Goal: Task Accomplishment & Management: Manage account settings

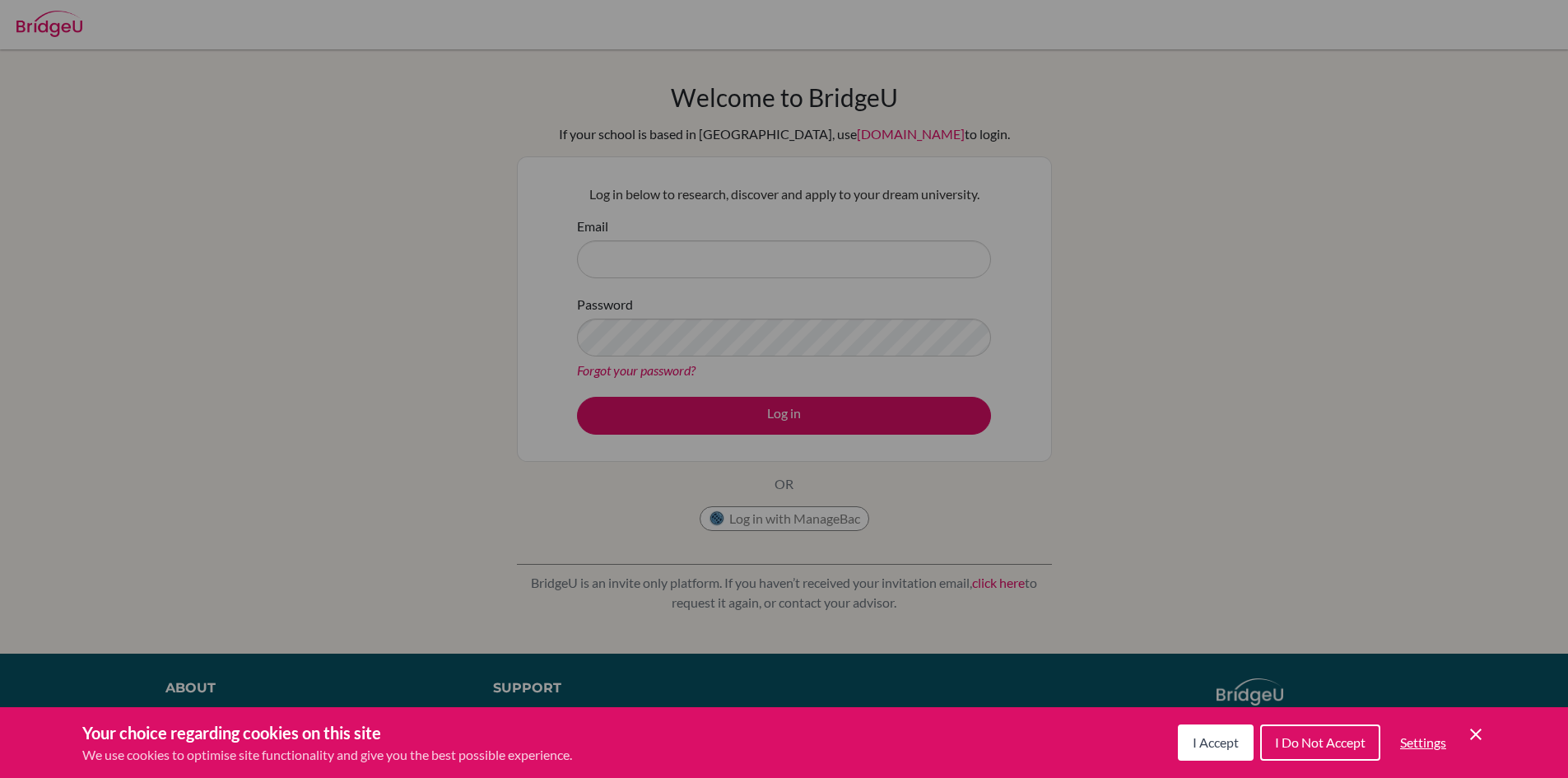
click at [1227, 754] on button "I Accept" at bounding box center [1215, 742] width 76 height 36
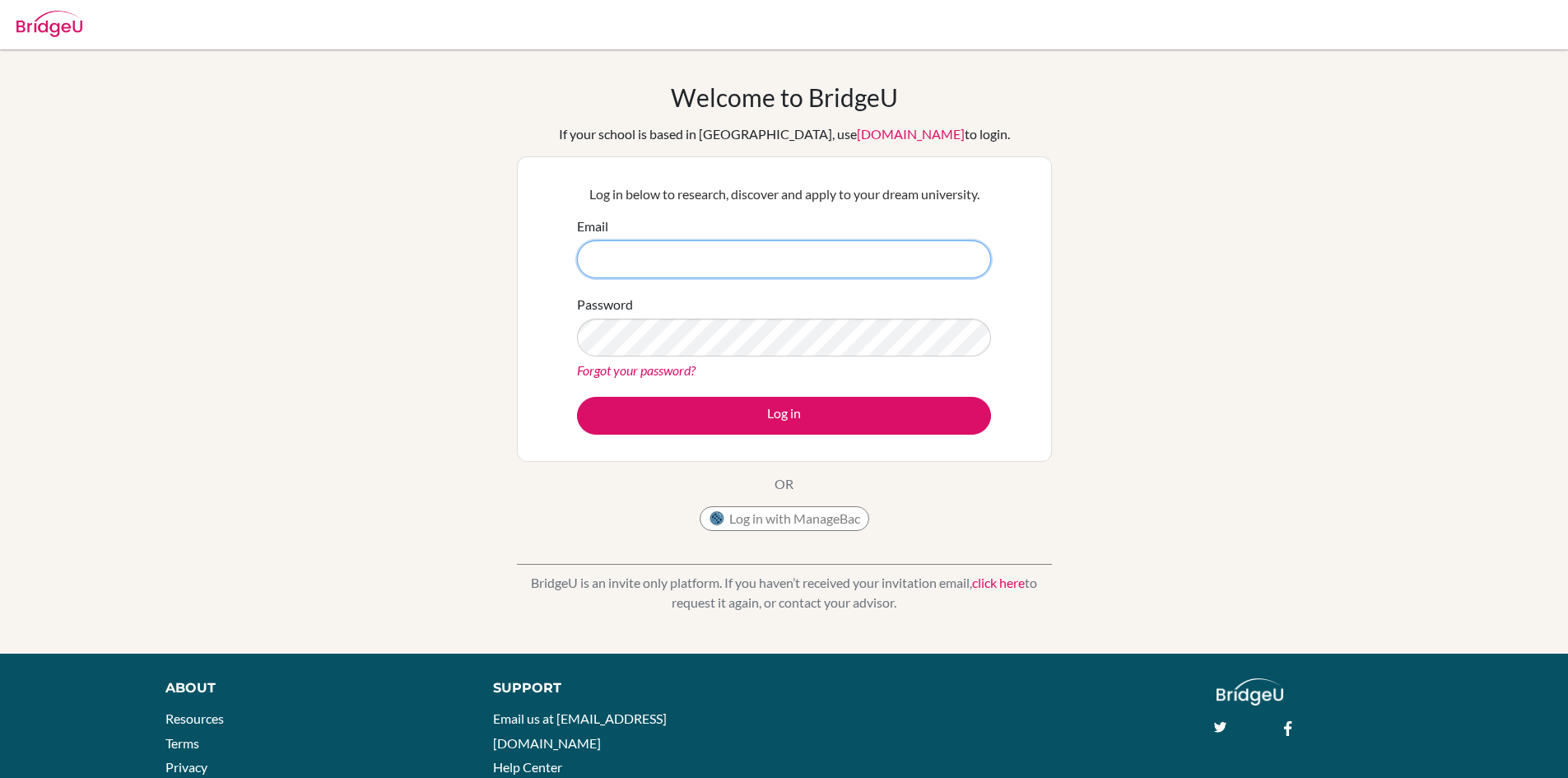
click at [710, 248] on input "Email" at bounding box center [784, 259] width 414 height 38
click at [643, 249] on input "Email" at bounding box center [784, 259] width 414 height 38
paste input "[EMAIL_ADDRESS][DOMAIN_NAME]"
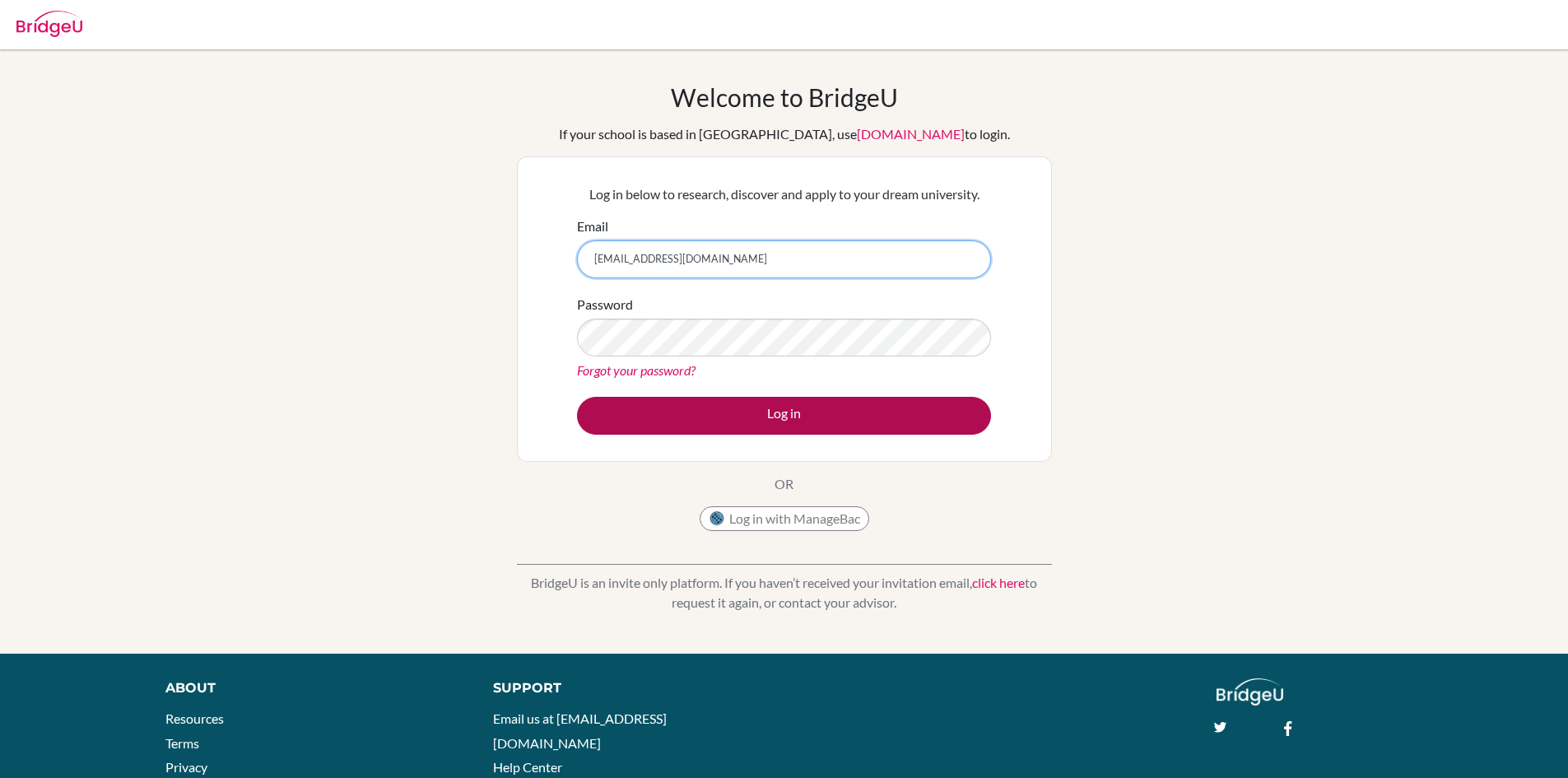
type input "[EMAIL_ADDRESS][DOMAIN_NAME]"
click at [730, 413] on button "Log in" at bounding box center [784, 416] width 414 height 38
click at [701, 398] on button "Log in" at bounding box center [784, 416] width 414 height 38
